Goal: Transaction & Acquisition: Obtain resource

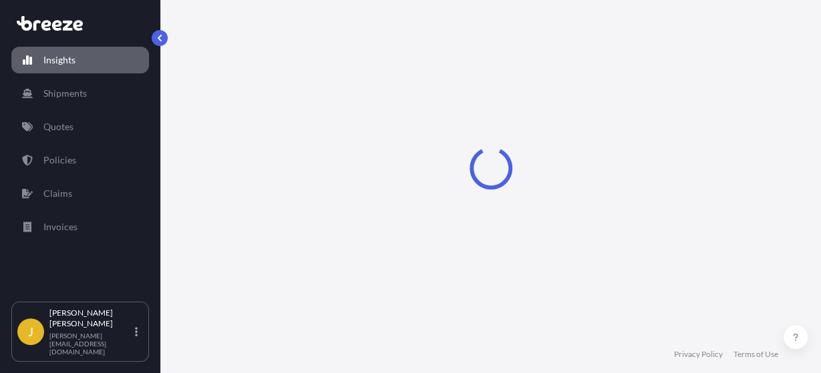
select select "2025"
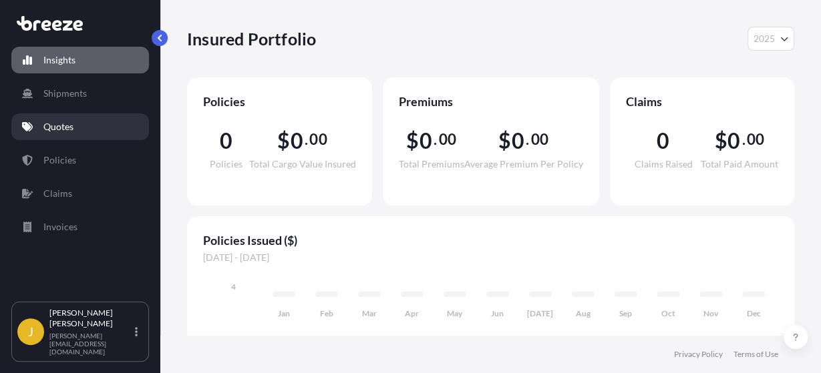
click at [78, 122] on link "Quotes" at bounding box center [80, 127] width 138 height 27
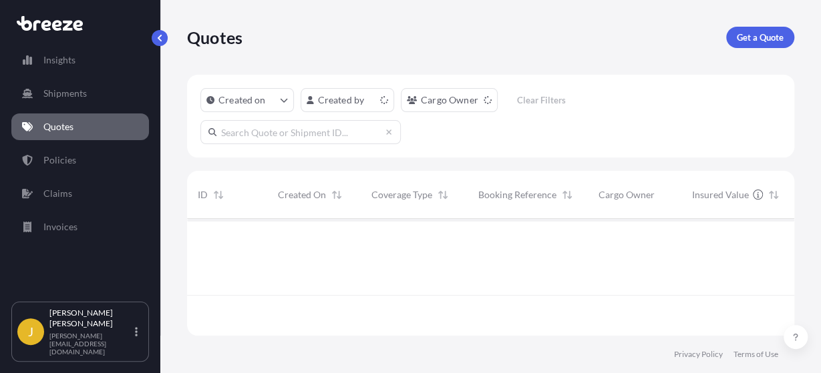
scroll to position [124, 606]
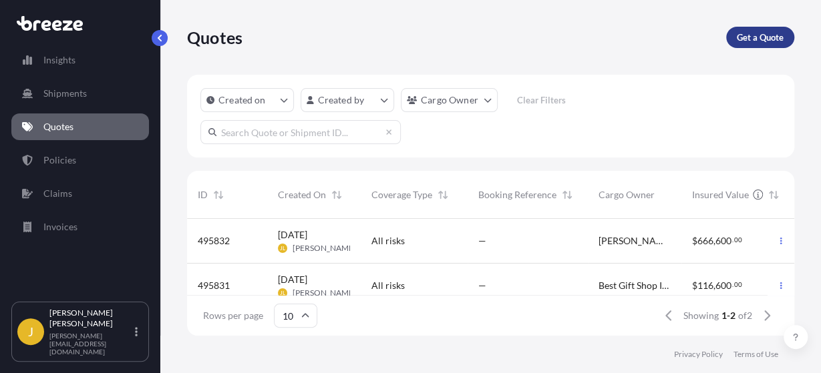
click at [753, 34] on p "Get a Quote" at bounding box center [760, 37] width 47 height 13
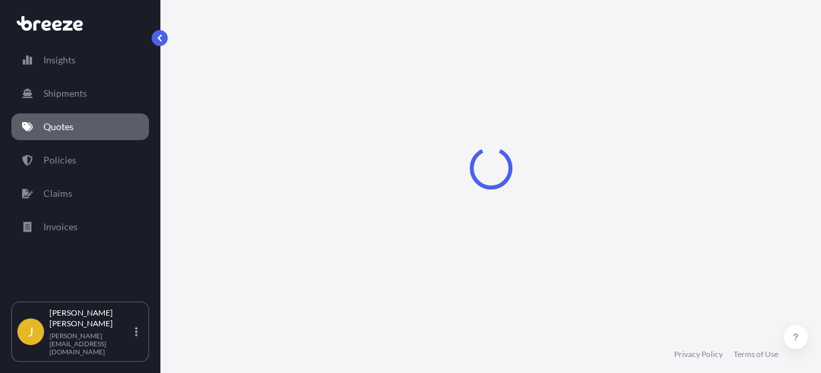
select select "Sea"
select select "1"
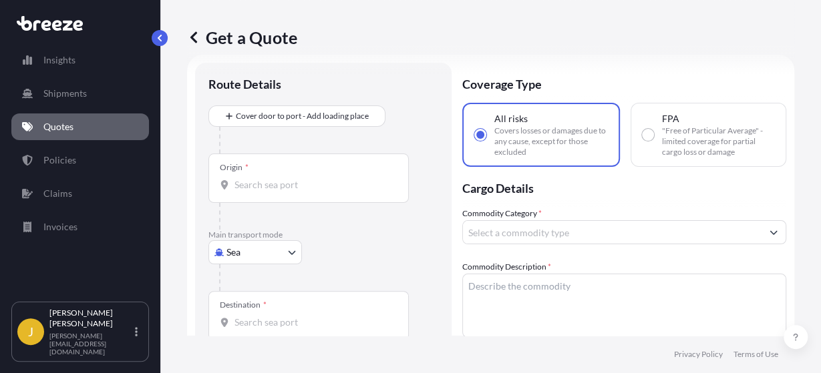
scroll to position [21, 0]
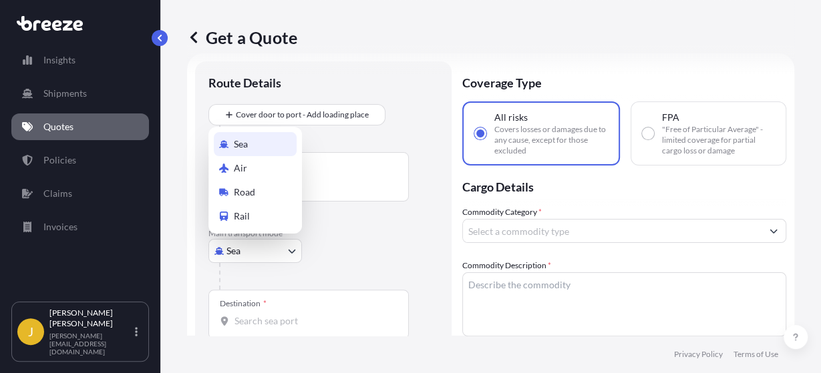
click at [291, 252] on body "Insights Shipments Quotes Policies Claims Invoices J [PERSON_NAME] [PERSON_NAME…" at bounding box center [410, 186] width 821 height 373
click at [451, 36] on div "Get a Quote" at bounding box center [490, 37] width 607 height 21
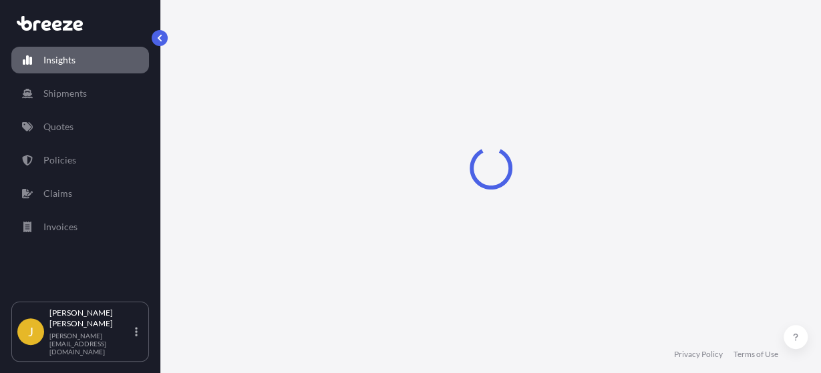
select select "2025"
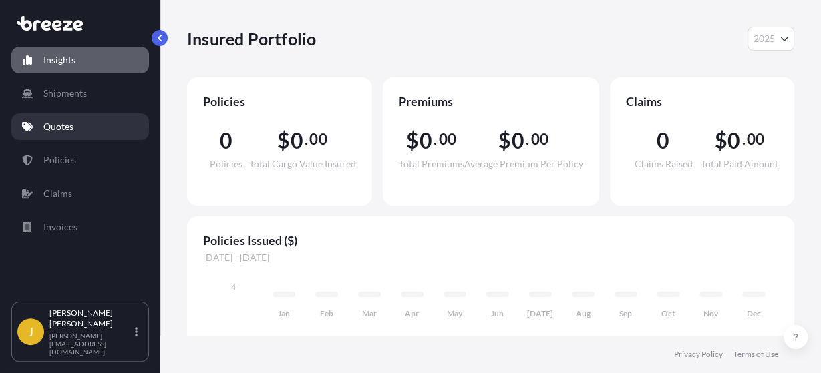
click at [83, 130] on link "Quotes" at bounding box center [80, 127] width 138 height 27
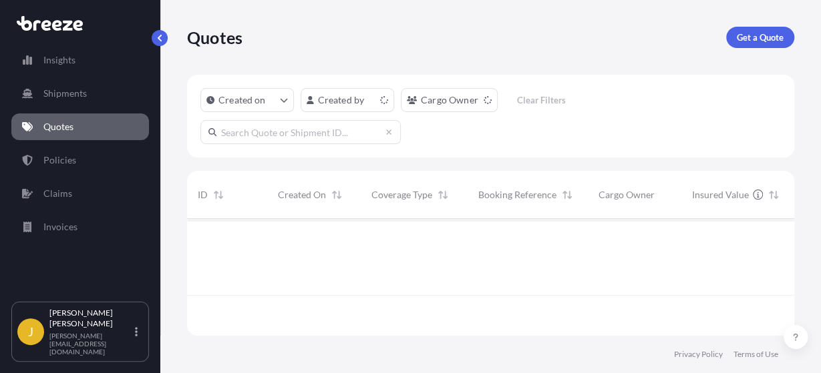
scroll to position [124, 606]
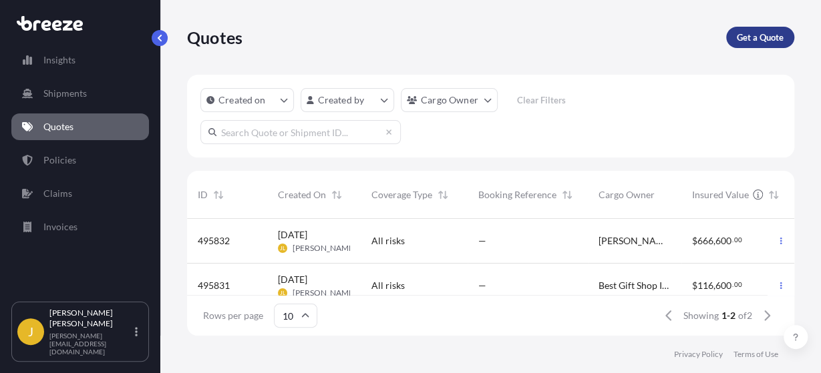
click at [761, 35] on p "Get a Quote" at bounding box center [760, 37] width 47 height 13
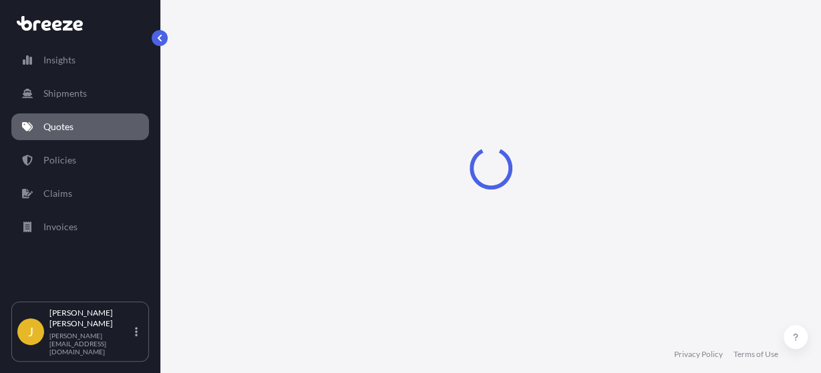
select select "Sea"
select select "1"
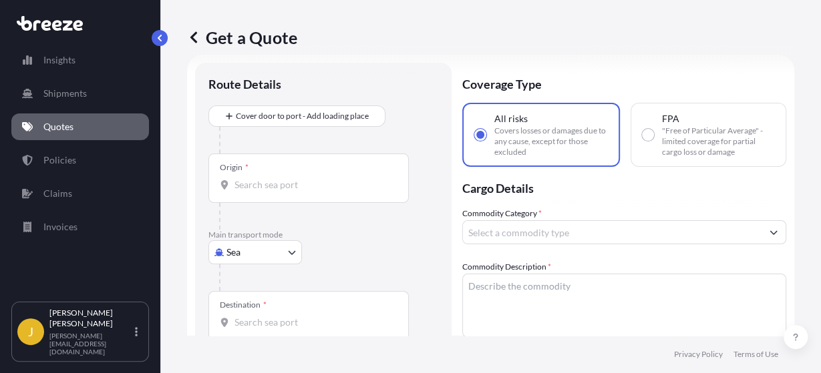
scroll to position [21, 0]
click at [293, 244] on body "Insights Shipments Quotes Policies Claims Invoices J [PERSON_NAME] [PERSON_NAME…" at bounding box center [410, 186] width 821 height 373
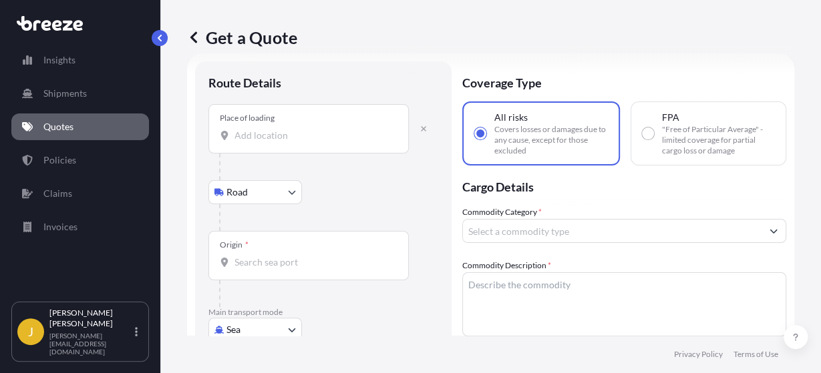
click at [298, 192] on body "Insights Shipments Quotes Policies Claims Invoices J [PERSON_NAME] [PERSON_NAME…" at bounding box center [410, 186] width 821 height 373
click at [421, 126] on icon "button" at bounding box center [423, 128] width 5 height 5
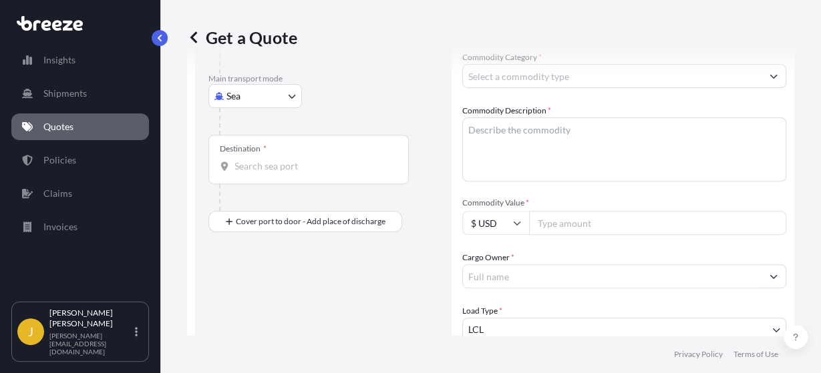
scroll to position [254, 0]
